Goal: Task Accomplishment & Management: Use online tool/utility

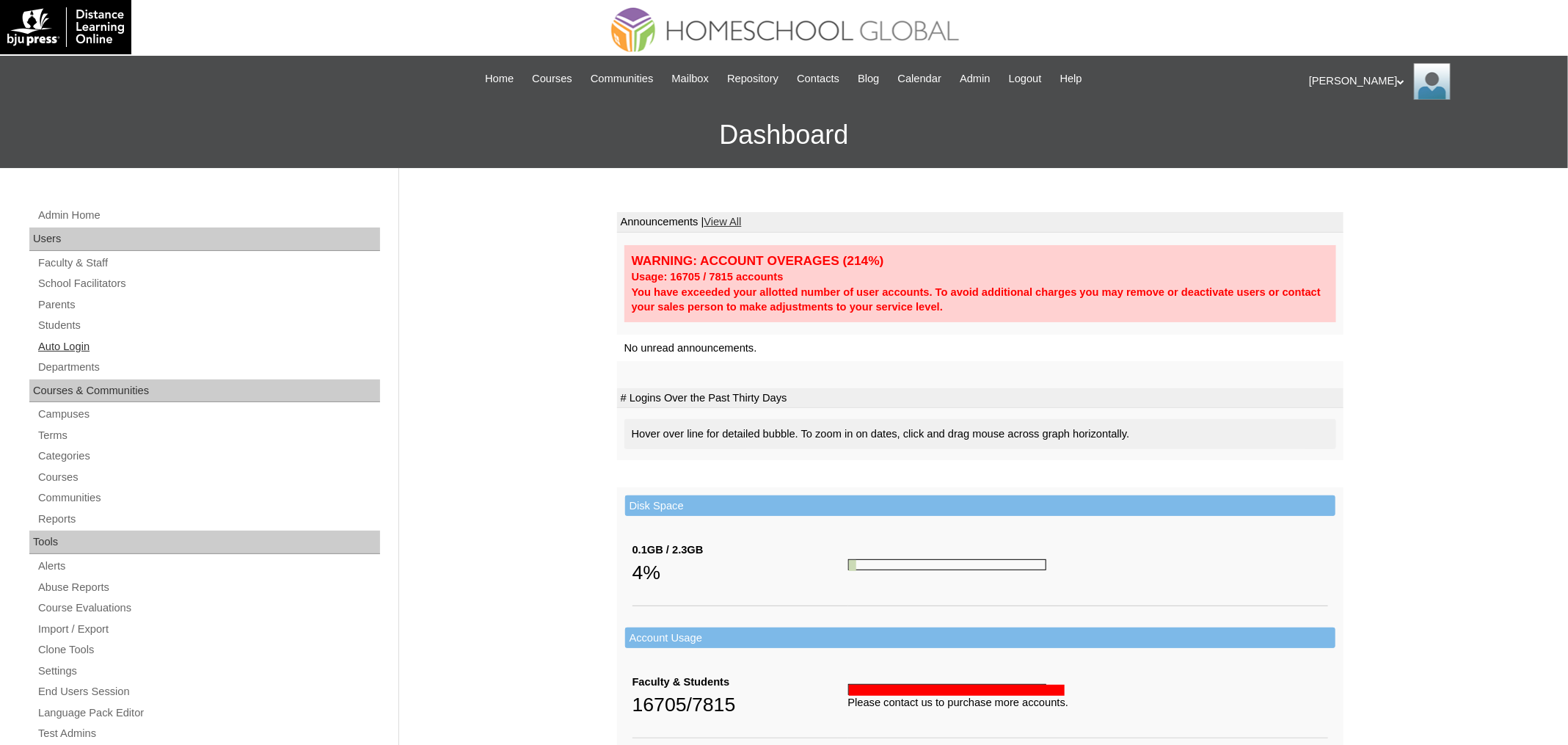
click at [66, 337] on link "Auto Login" at bounding box center [209, 347] width 344 height 19
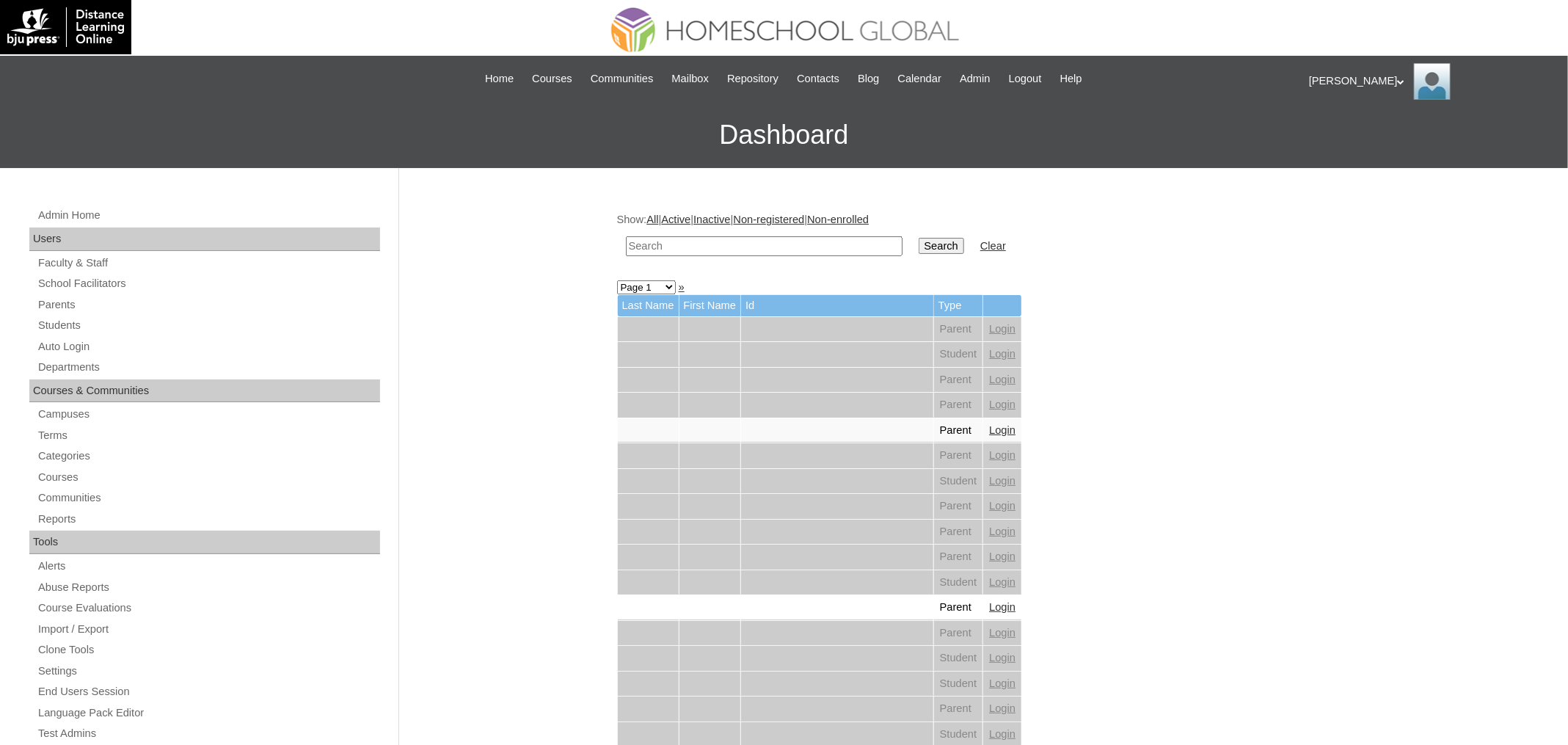
click at [721, 248] on input "text" at bounding box center [765, 246] width 277 height 19
click at [919, 238] on input "Search" at bounding box center [942, 246] width 45 height 16
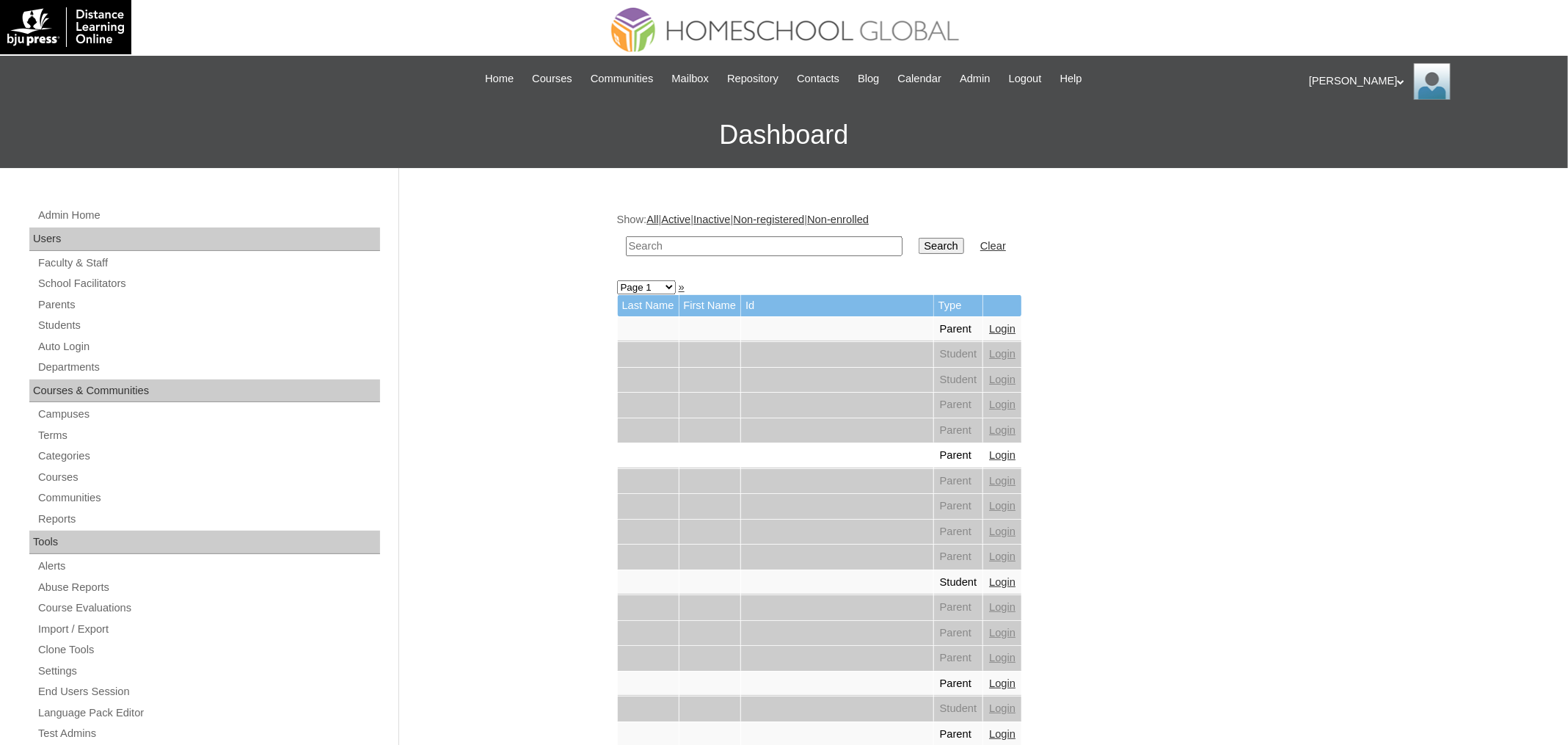
click at [702, 244] on input "text" at bounding box center [765, 246] width 277 height 19
paste input "Bridget Simone"
type input "Bridget Simone"
click at [919, 238] on input "Search" at bounding box center [942, 246] width 45 height 16
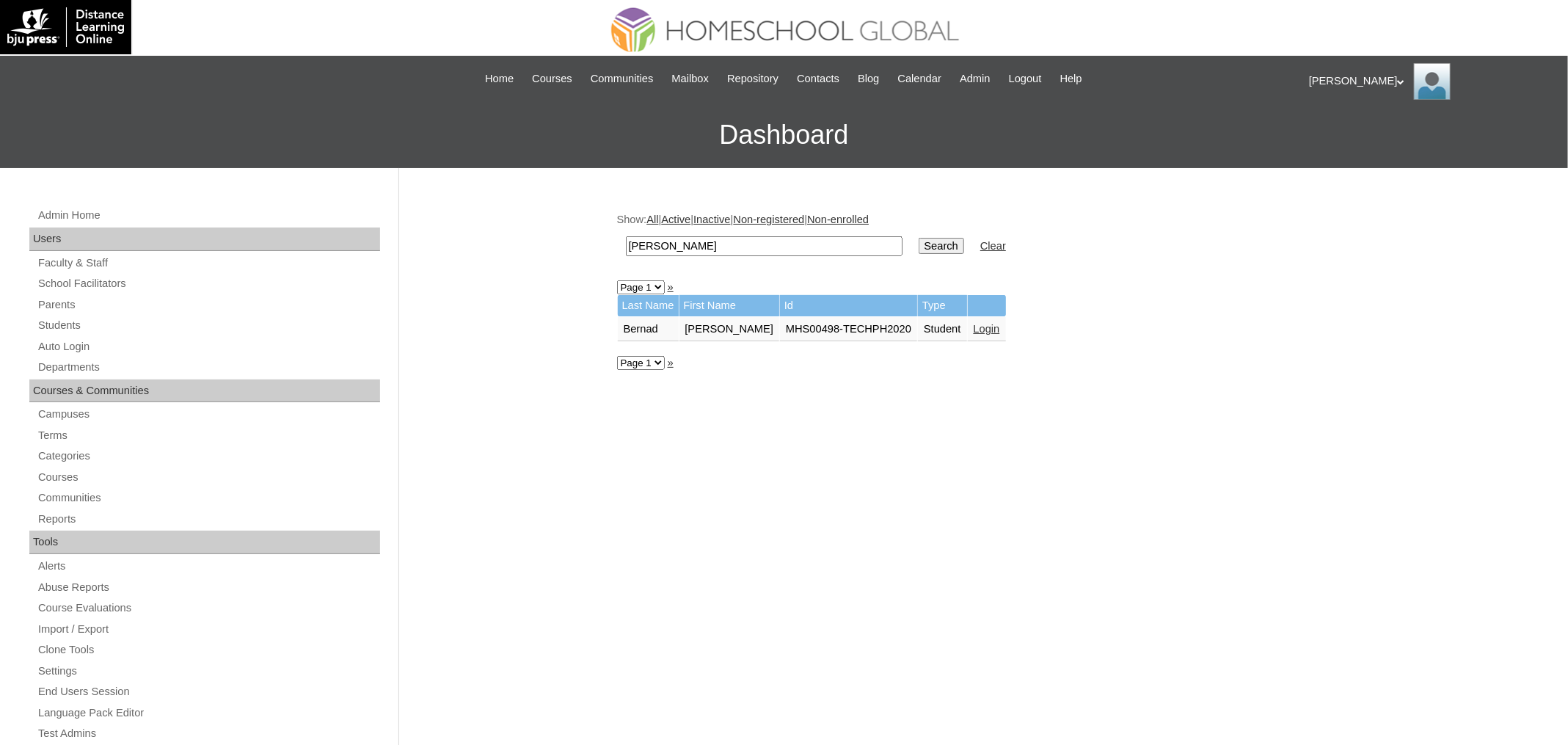
click at [1000, 329] on link "Login" at bounding box center [987, 328] width 27 height 12
